Goal: Information Seeking & Learning: Check status

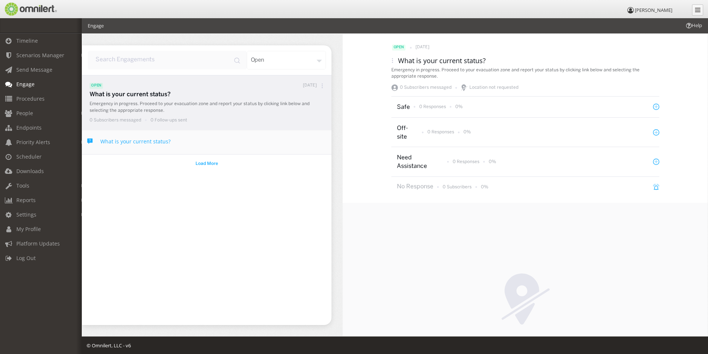
click at [26, 83] on span "Engage" at bounding box center [25, 84] width 18 height 7
click at [460, 186] on p "2 Subscribers" at bounding box center [457, 187] width 29 height 6
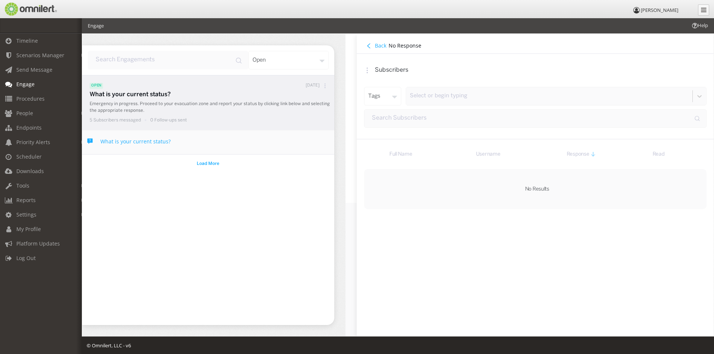
click at [381, 45] on h4 "Back" at bounding box center [381, 45] width 12 height 7
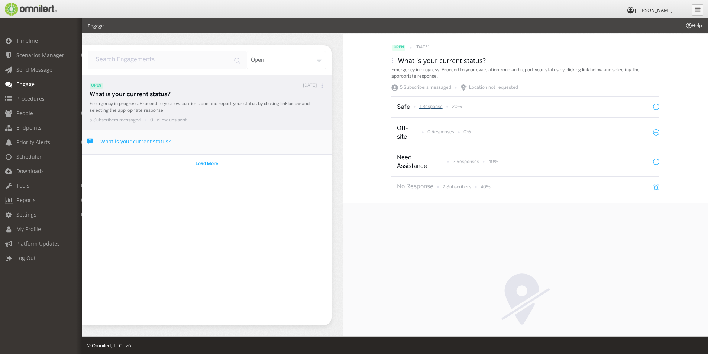
click at [429, 106] on p "1 Response" at bounding box center [430, 107] width 23 height 6
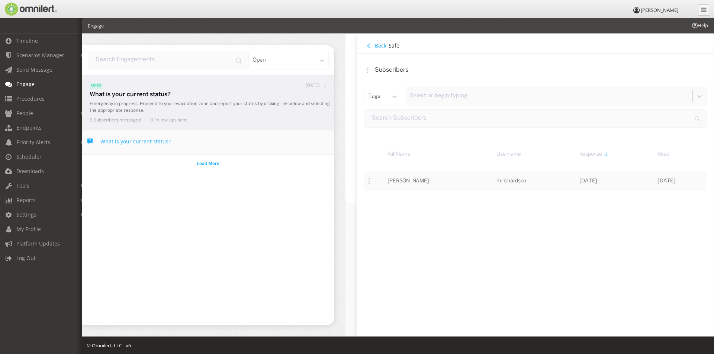
click at [377, 46] on h4 "Back" at bounding box center [381, 45] width 12 height 7
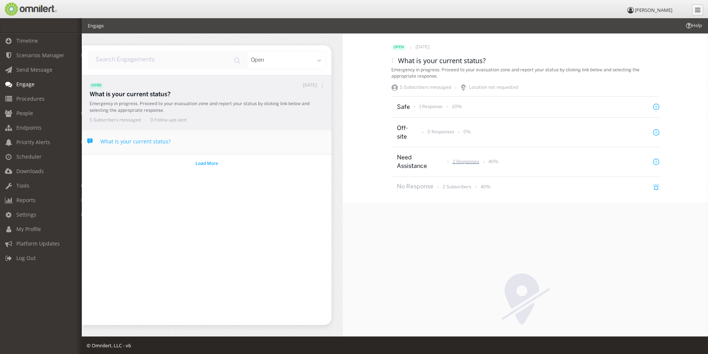
click at [463, 162] on p "2 Responses" at bounding box center [466, 162] width 26 height 6
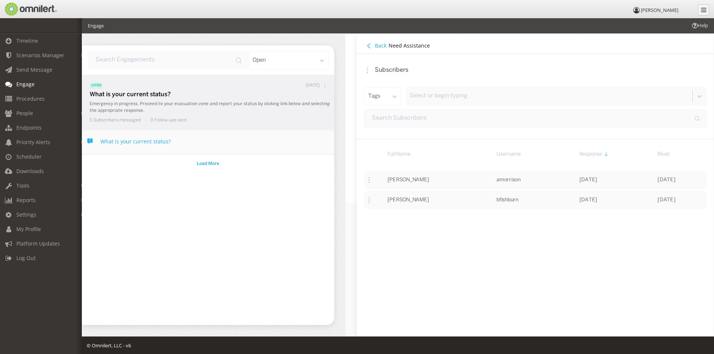
click at [369, 45] on icon at bounding box center [368, 45] width 5 height 5
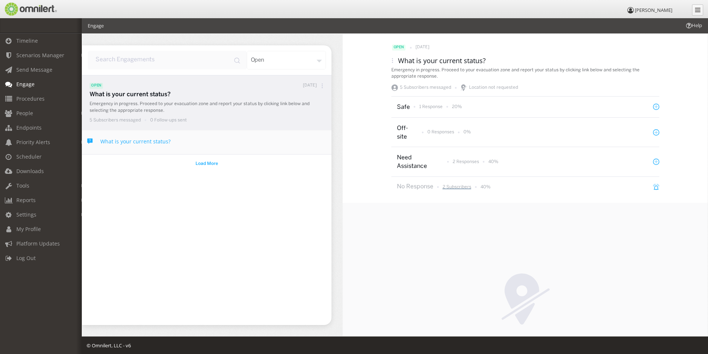
click at [460, 187] on p "2 Subscribers" at bounding box center [457, 187] width 29 height 6
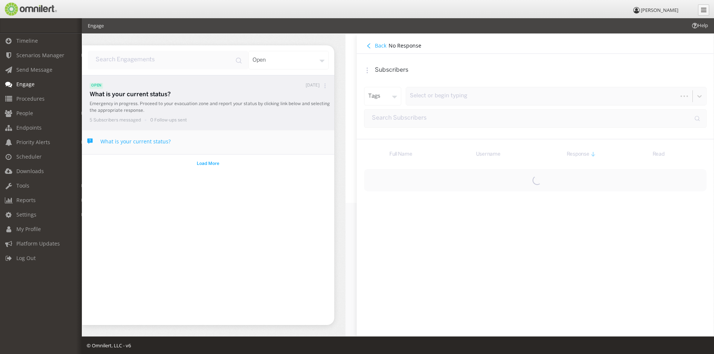
click at [460, 187] on div "Full Name Username Response Read" at bounding box center [534, 237] width 357 height 197
click at [375, 47] on h4 "Back" at bounding box center [381, 45] width 12 height 7
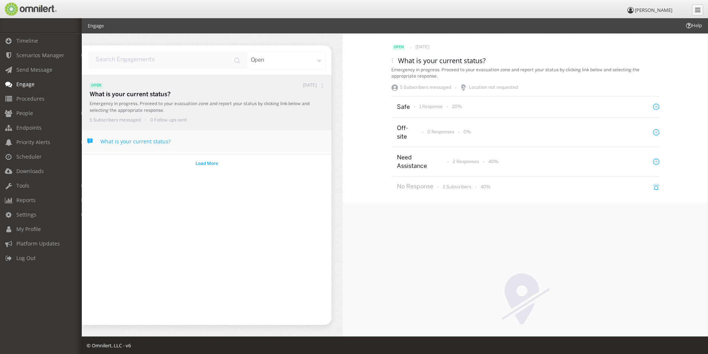
click at [117, 119] on p "5 Subscribers messaged" at bounding box center [115, 120] width 51 height 6
click at [122, 102] on p "Emergency in progress. Proceed to your evacuation zone and report your status b…" at bounding box center [209, 107] width 238 height 13
click at [108, 122] on p "5 Subscribers messaged" at bounding box center [115, 120] width 51 height 6
click at [29, 85] on span "Engage" at bounding box center [25, 84] width 18 height 7
click at [25, 41] on span "Timeline" at bounding box center [27, 40] width 22 height 7
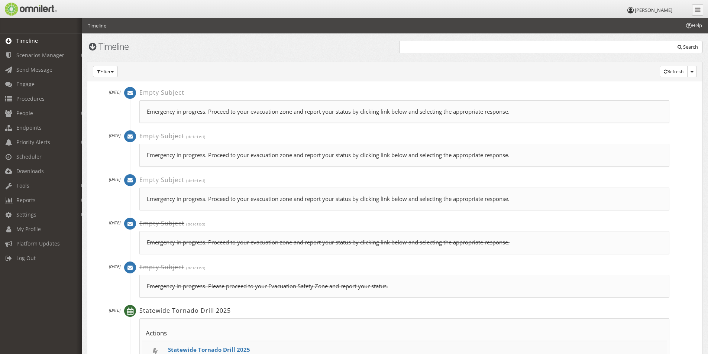
click at [206, 115] on p "Emergency in progress. Proceed to your evacuation zone and report your status b…" at bounding box center [404, 112] width 515 height 8
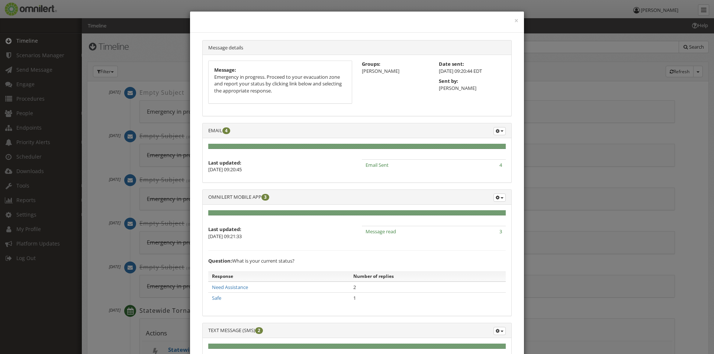
click at [226, 131] on span "4" at bounding box center [226, 130] width 8 height 7
click at [139, 43] on div "× Message details Message: Emergency in progress. Proceed to your evacuation zo…" at bounding box center [357, 177] width 714 height 354
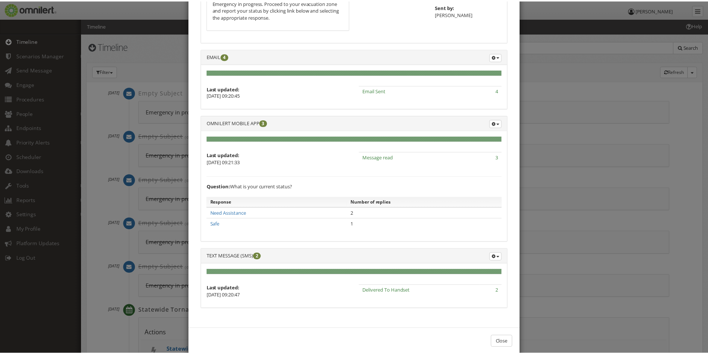
scroll to position [87, 0]
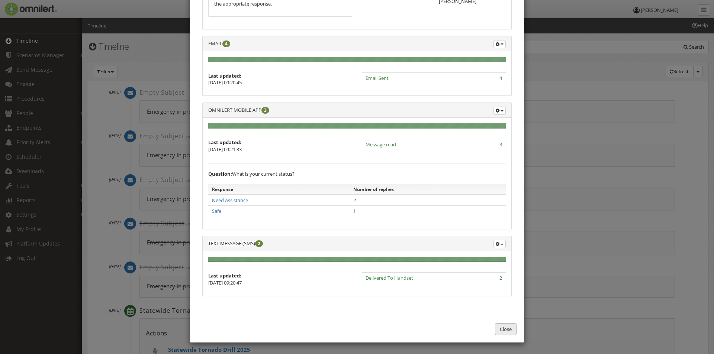
click at [500, 328] on button "Close" at bounding box center [506, 329] width 22 height 12
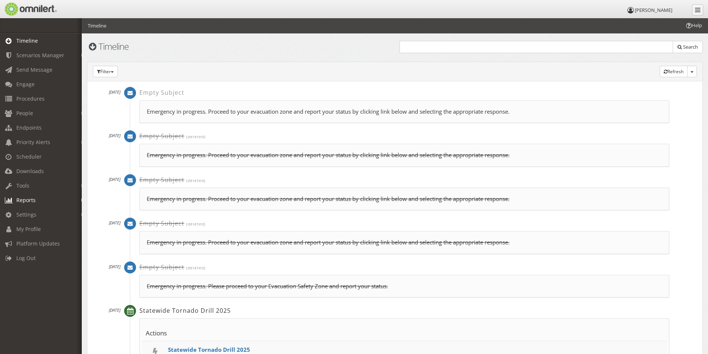
click at [32, 200] on span "Reports" at bounding box center [25, 200] width 19 height 7
click at [45, 229] on link "Subscribers Reached" at bounding box center [44, 228] width 88 height 12
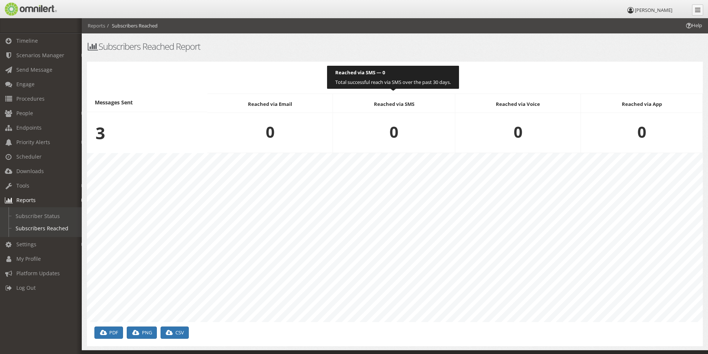
scroll to position [169, 616]
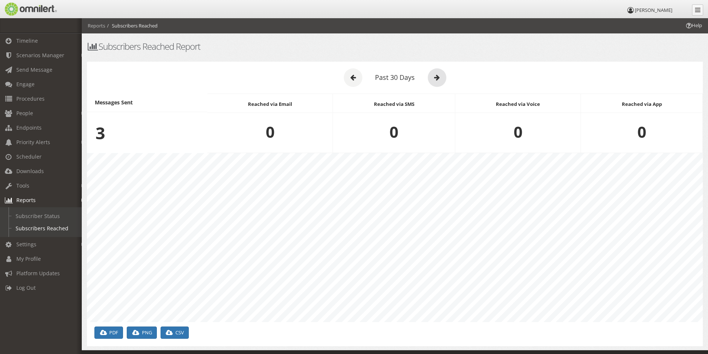
click at [438, 74] on icon at bounding box center [437, 77] width 19 height 19
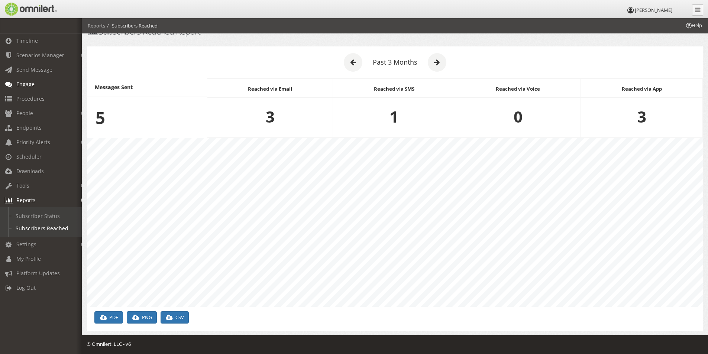
click at [27, 85] on span "Engage" at bounding box center [25, 84] width 18 height 7
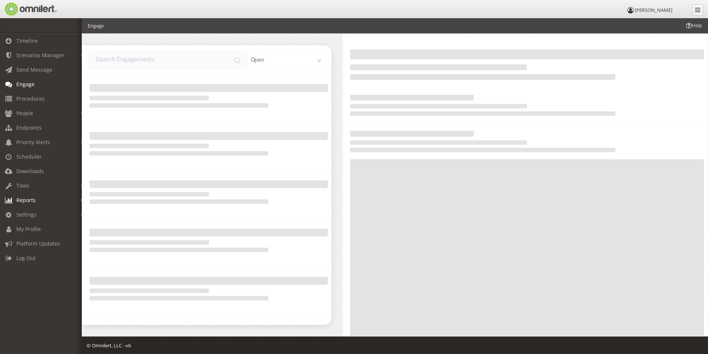
click at [27, 201] on span "Reports" at bounding box center [25, 200] width 19 height 7
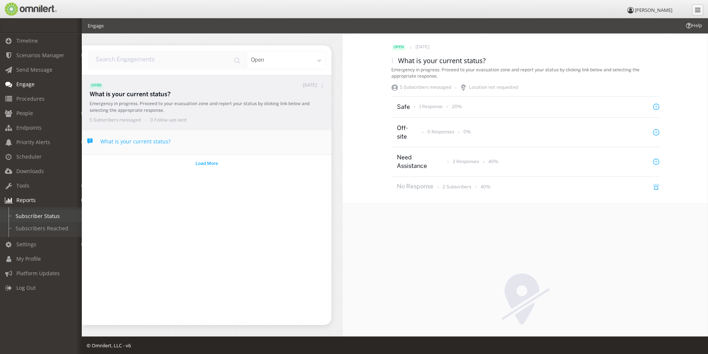
click at [39, 217] on link "Subscriber Status" at bounding box center [44, 216] width 88 height 12
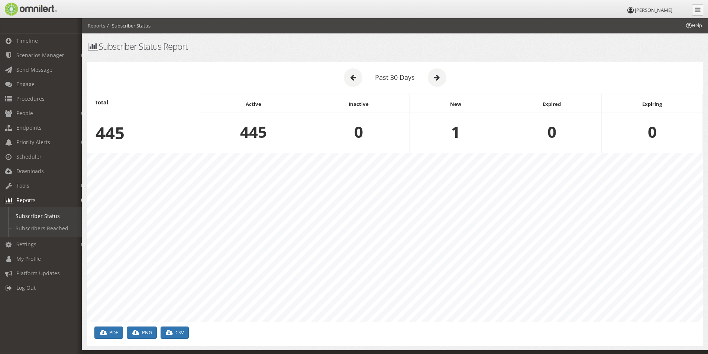
scroll to position [169, 616]
click at [31, 86] on span "Engage" at bounding box center [25, 84] width 18 height 7
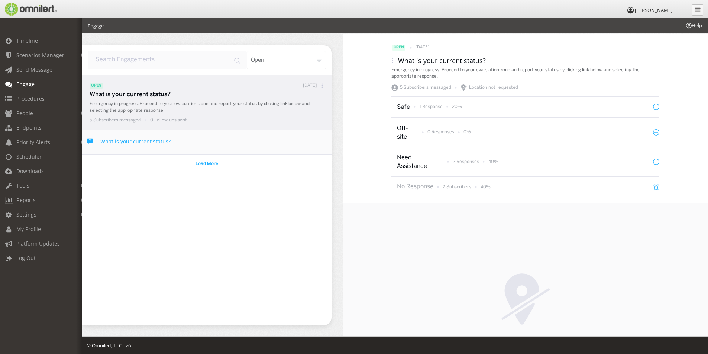
click at [52, 306] on ul "Timeline Scenarios Manager Launch Scenarios Actions Triggers Get the App Send M…" at bounding box center [46, 192] width 93 height 318
